Goal: Task Accomplishment & Management: Use online tool/utility

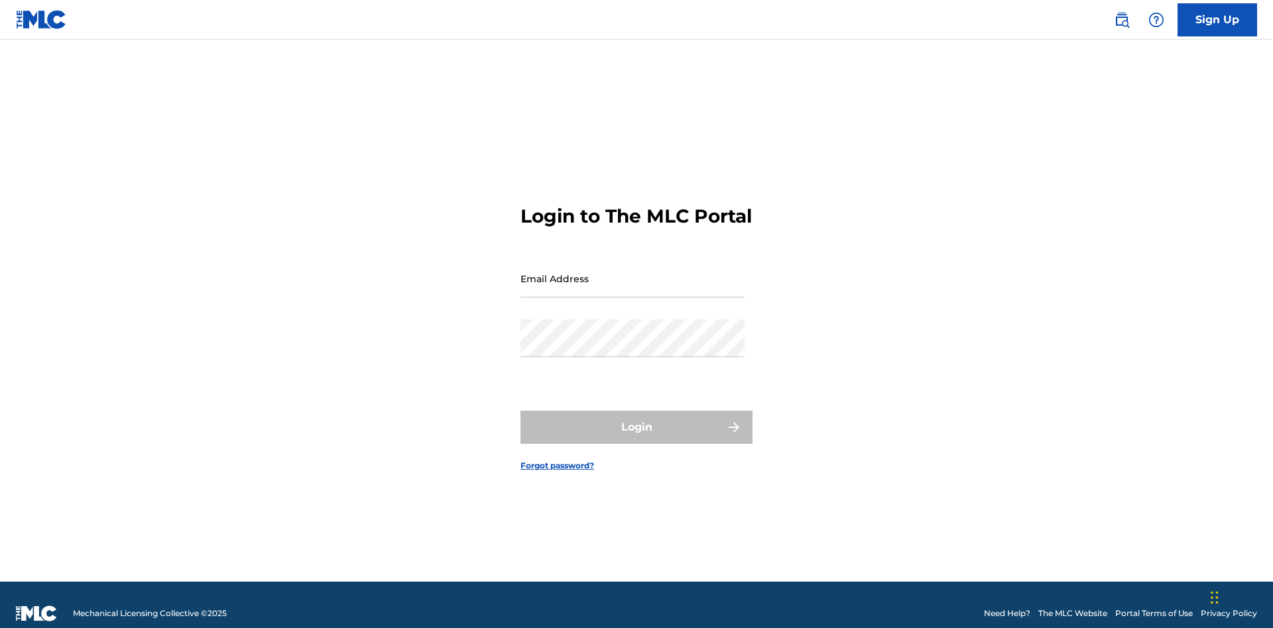
scroll to position [17, 0]
click at [632, 272] on input "Email Address" at bounding box center [632, 279] width 224 height 38
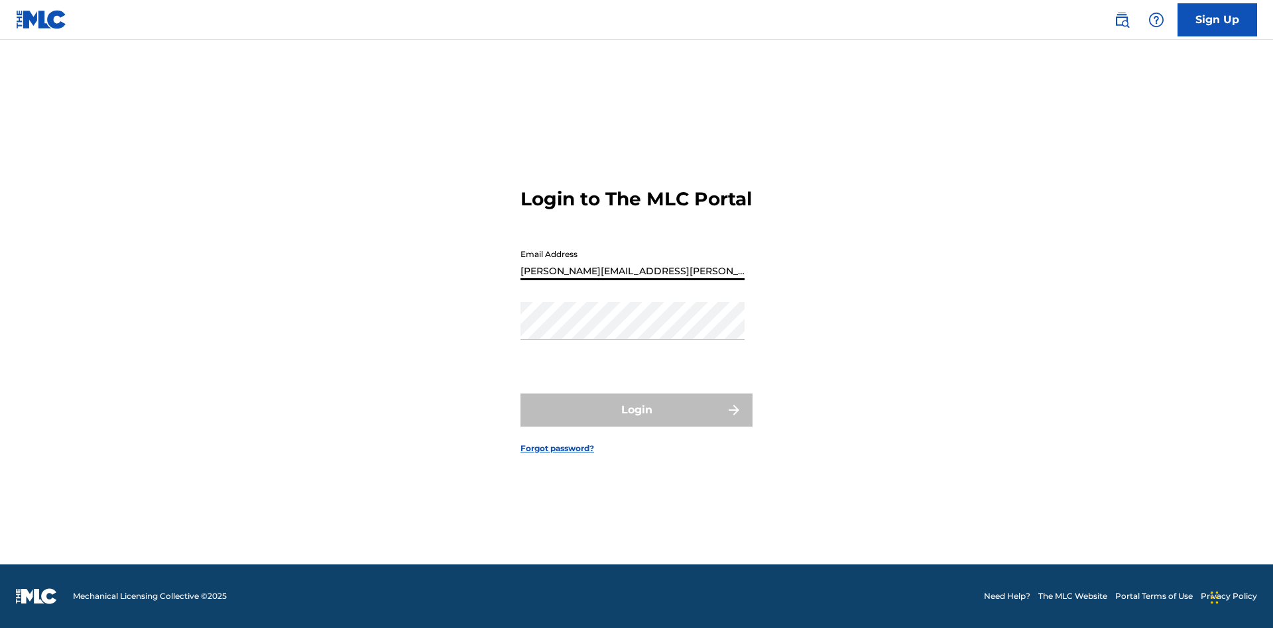
type input "[PERSON_NAME][EMAIL_ADDRESS][PERSON_NAME][DOMAIN_NAME]"
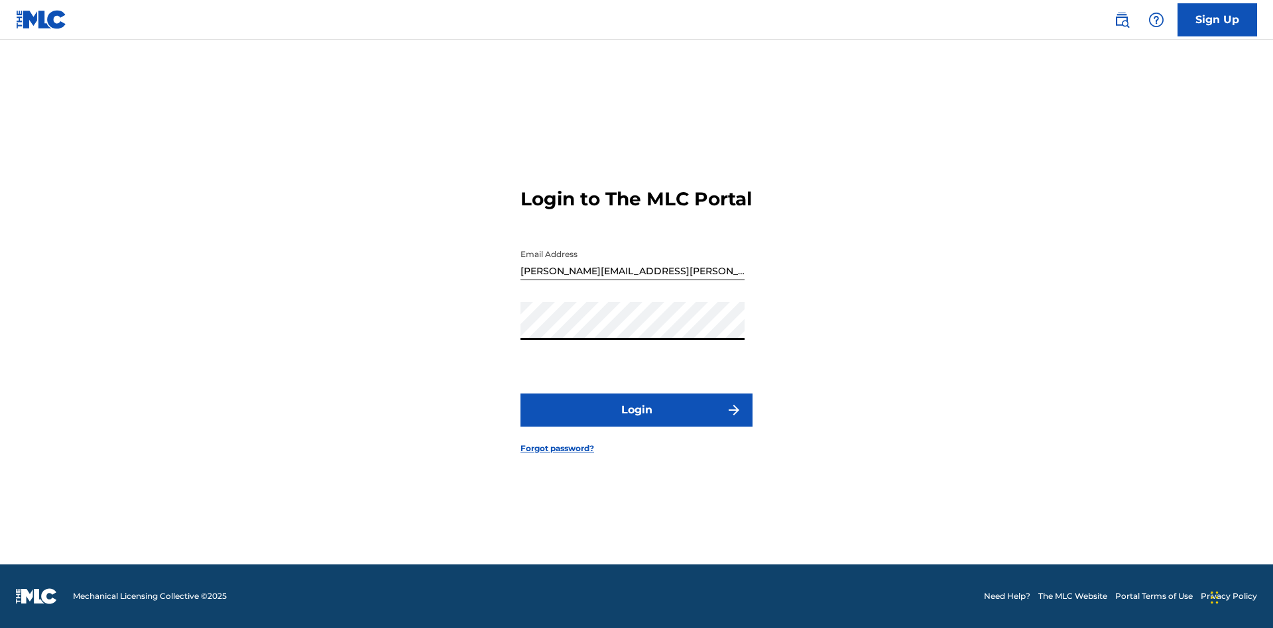
click at [636, 422] on button "Login" at bounding box center [636, 410] width 232 height 33
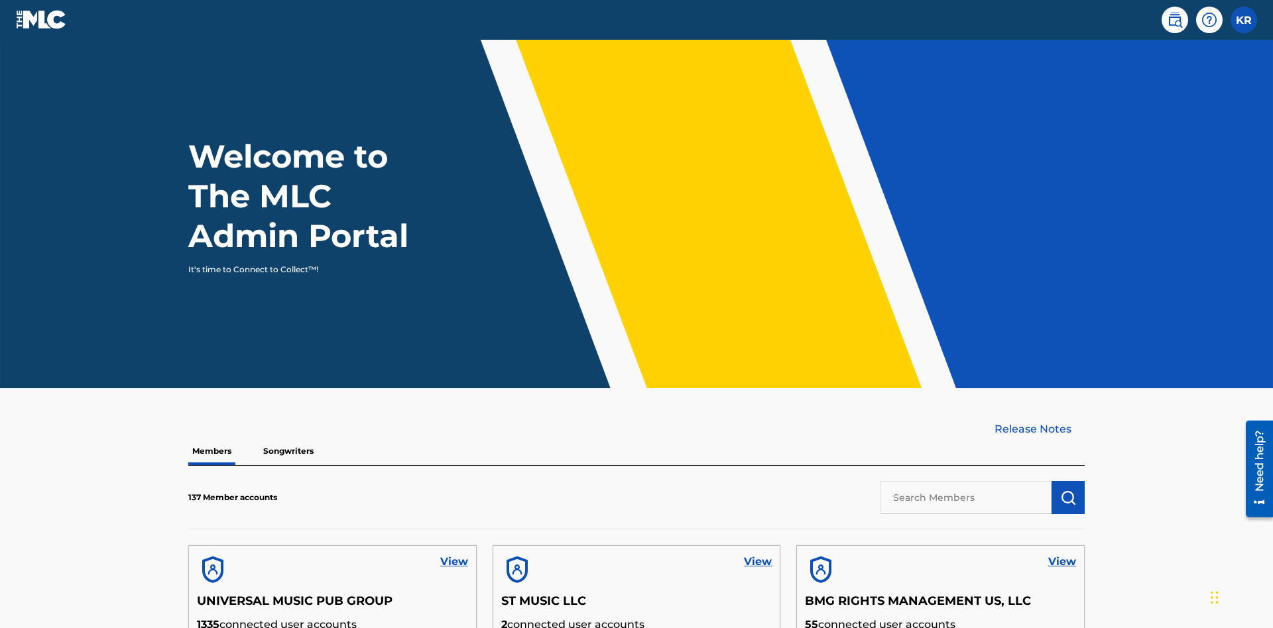
scroll to position [401, 0]
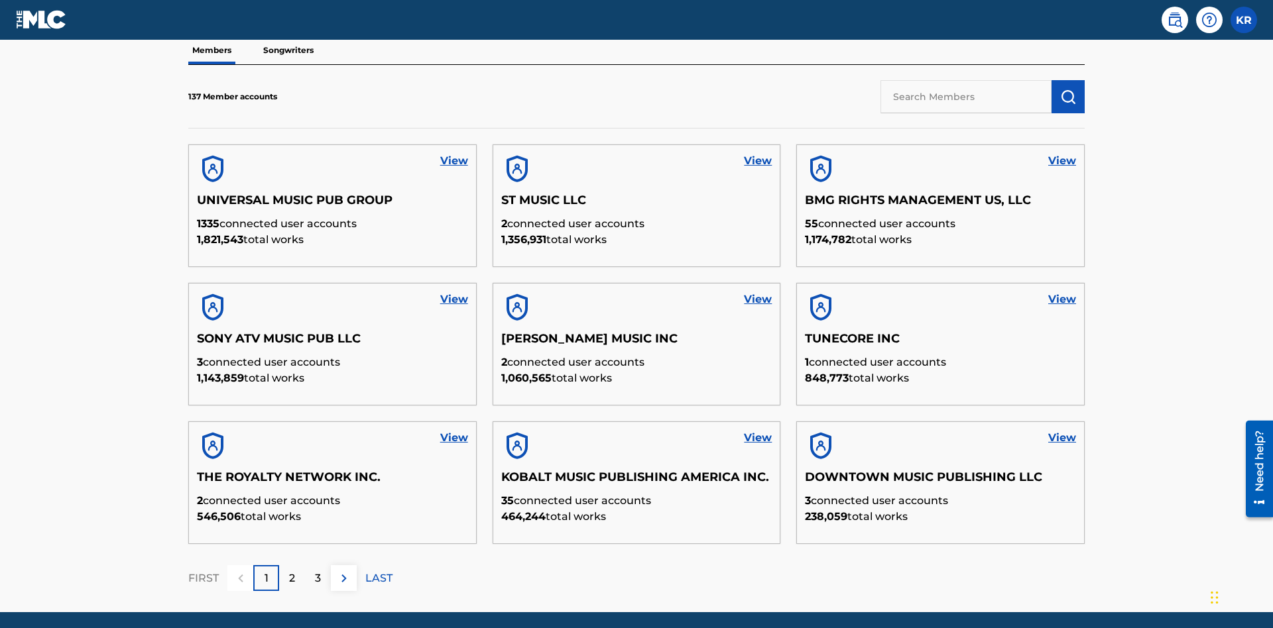
click at [966, 96] on input "text" at bounding box center [965, 96] width 171 height 33
type input "UNIVERSAL MUSIC PUB GROUP"
click at [1068, 89] on img "submit" at bounding box center [1068, 97] width 16 height 16
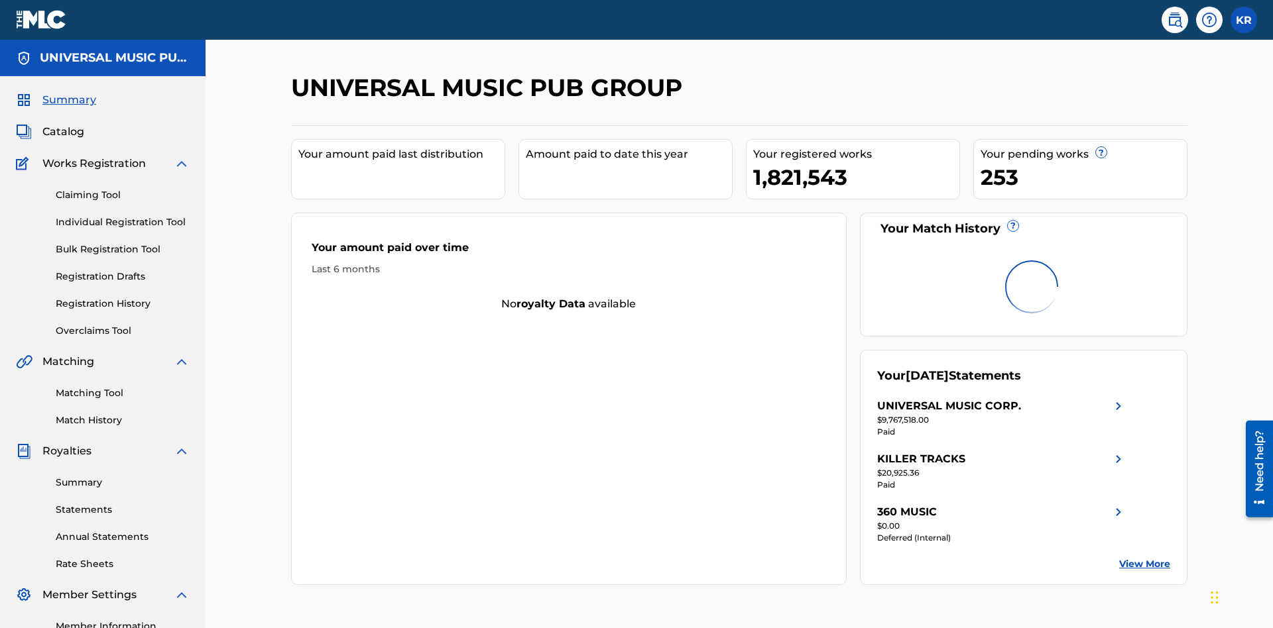
click at [123, 215] on link "Individual Registration Tool" at bounding box center [123, 222] width 134 height 14
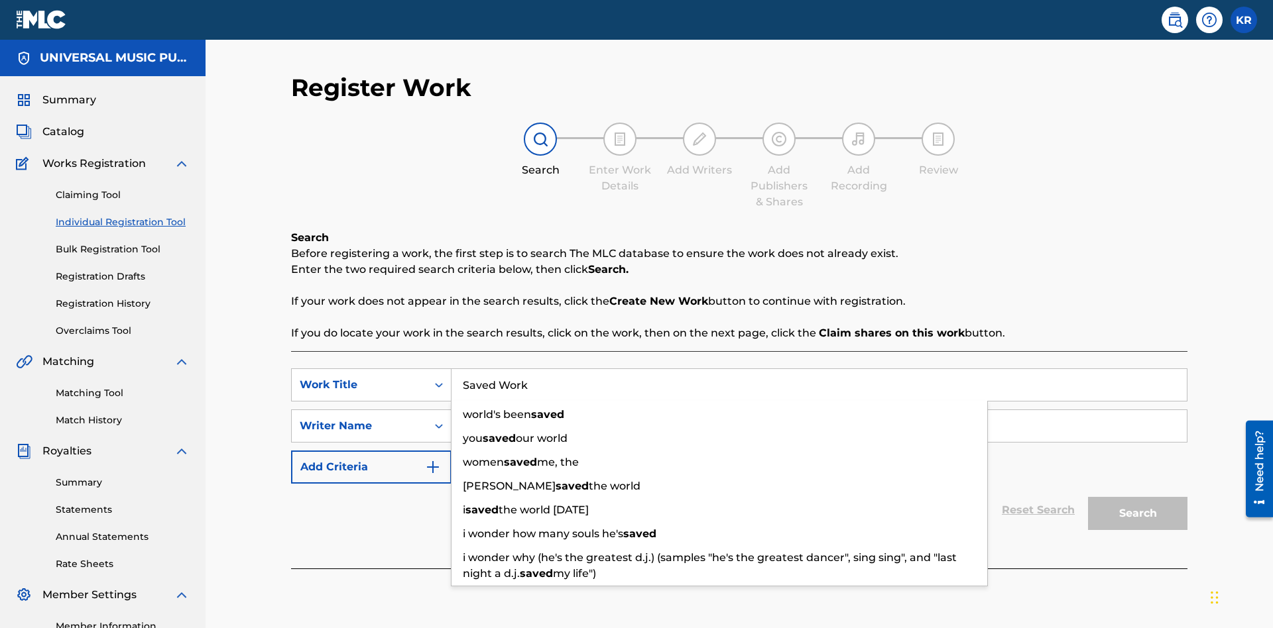
click at [819, 410] on input "Search Form" at bounding box center [818, 426] width 735 height 32
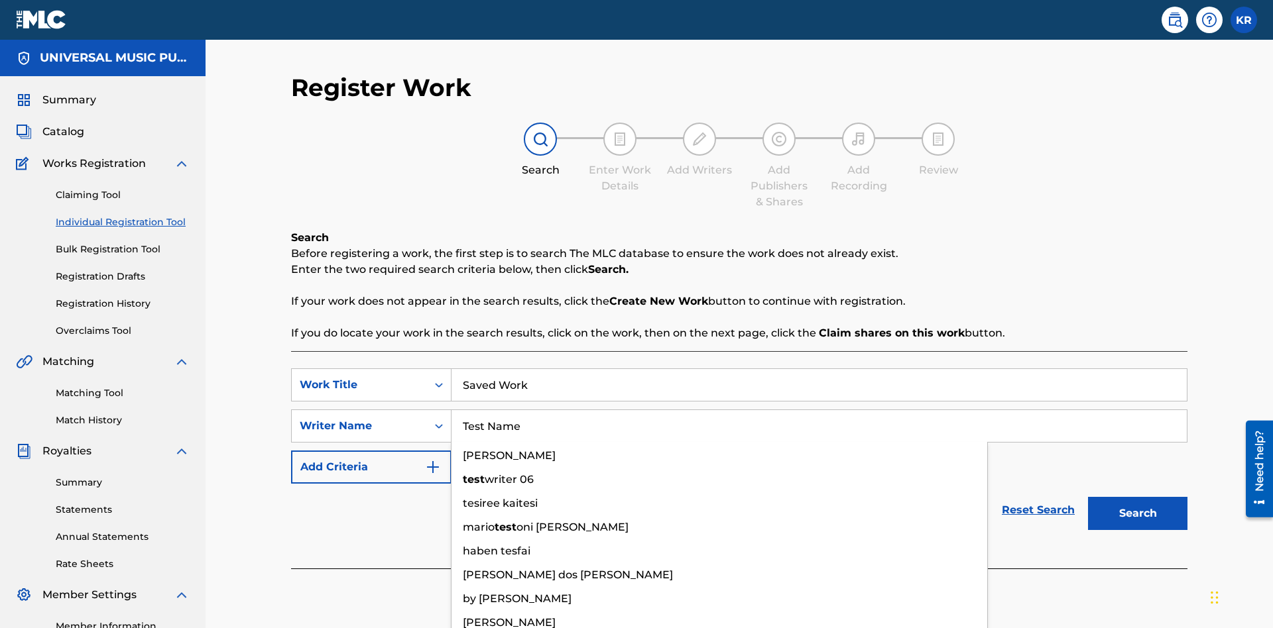
click at [1137, 497] on button "Search" at bounding box center [1137, 513] width 99 height 33
